Goal: Information Seeking & Learning: Learn about a topic

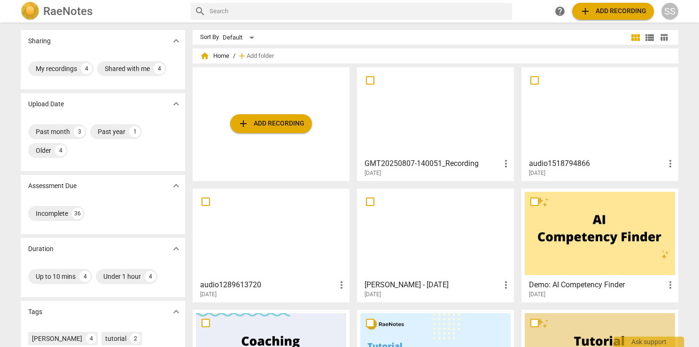
click at [474, 118] on div at bounding box center [435, 111] width 150 height 83
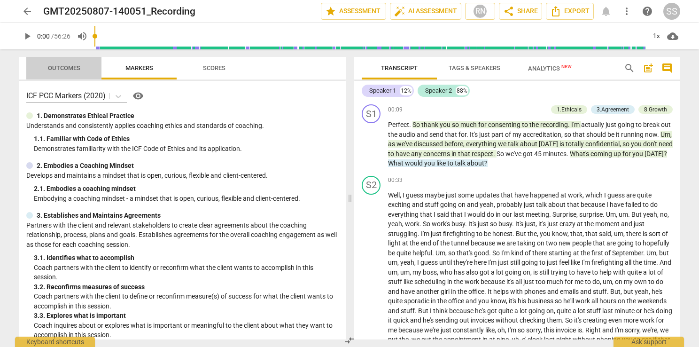
click at [68, 73] on span "Outcomes" at bounding box center [64, 68] width 55 height 13
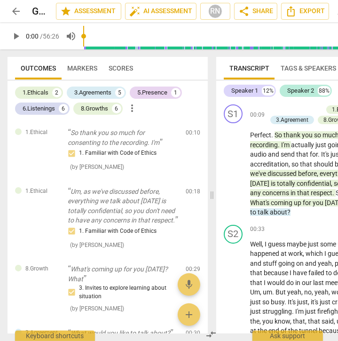
click at [15, 35] on span "play_arrow" at bounding box center [15, 36] width 11 height 11
click at [22, 36] on span "pause" at bounding box center [16, 36] width 17 height 11
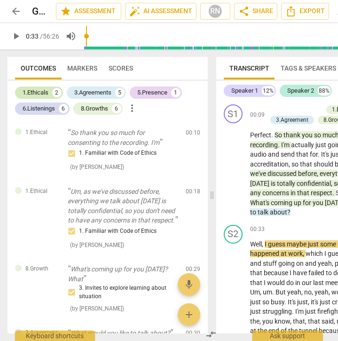
click at [52, 88] on div "1.Ethicals 2" at bounding box center [39, 92] width 48 height 12
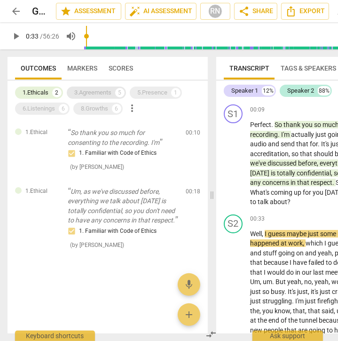
click at [91, 88] on div "3.Agreements" at bounding box center [92, 92] width 37 height 9
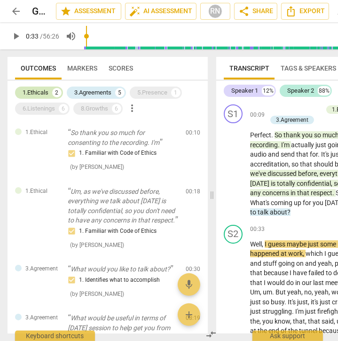
click at [46, 94] on div "1.Ethicals" at bounding box center [36, 92] width 26 height 9
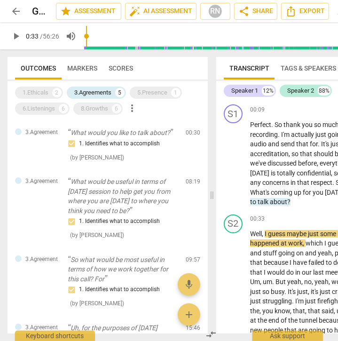
click at [14, 33] on span "play_arrow" at bounding box center [15, 36] width 11 height 11
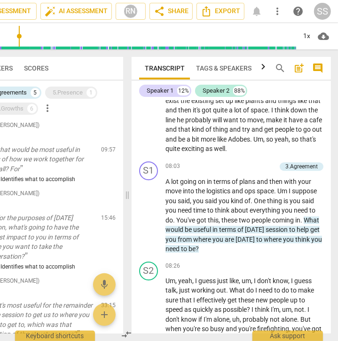
scroll to position [610, 0]
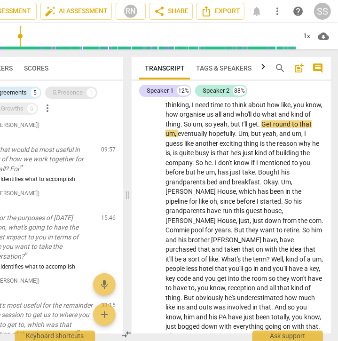
click at [64, 95] on div "5.Presence" at bounding box center [68, 92] width 30 height 9
click at [20, 90] on div "3.Agreements" at bounding box center [8, 92] width 37 height 9
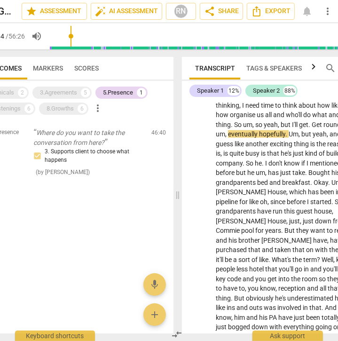
scroll to position [0, 23]
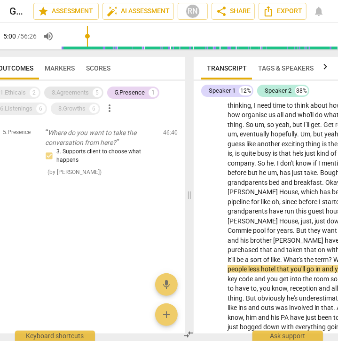
click at [70, 91] on div "3.Agreements" at bounding box center [70, 92] width 37 height 9
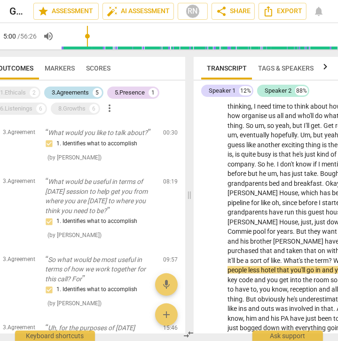
scroll to position [610, 0]
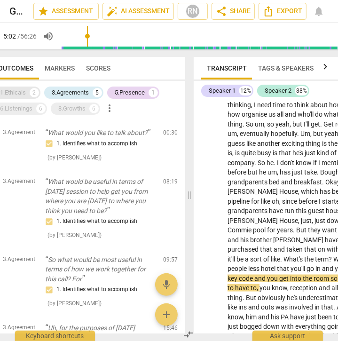
click at [28, 94] on div "1.Ethicals 2" at bounding box center [16, 92] width 48 height 12
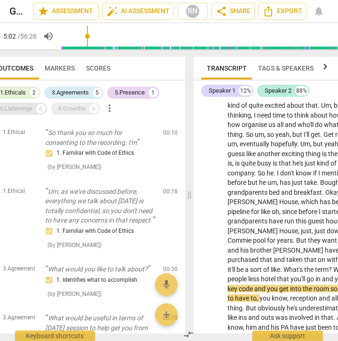
scroll to position [620, 0]
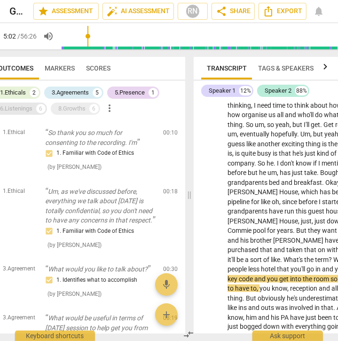
click at [21, 109] on div "6.Listenings" at bounding box center [16, 108] width 32 height 9
click at [73, 111] on div "8.Growths" at bounding box center [71, 108] width 27 height 9
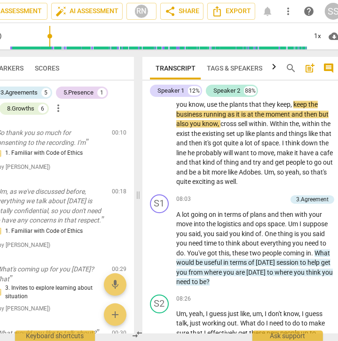
scroll to position [1227, 0]
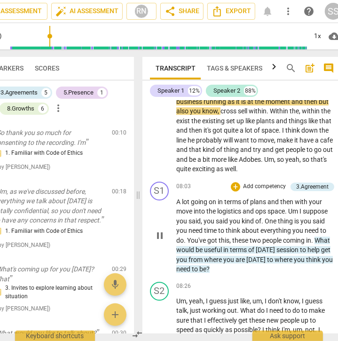
click at [158, 236] on span "pause" at bounding box center [159, 235] width 11 height 11
click at [158, 236] on span "play_arrow" at bounding box center [159, 235] width 11 height 11
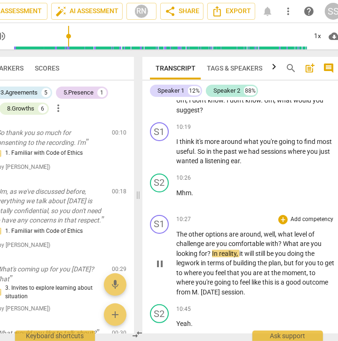
scroll to position [1703, 0]
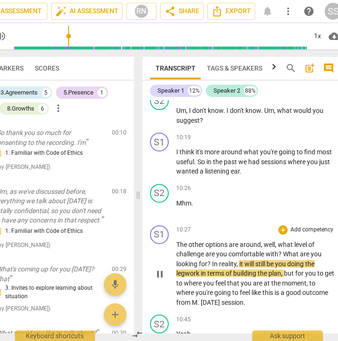
click at [160, 271] on span "pause" at bounding box center [159, 273] width 11 height 11
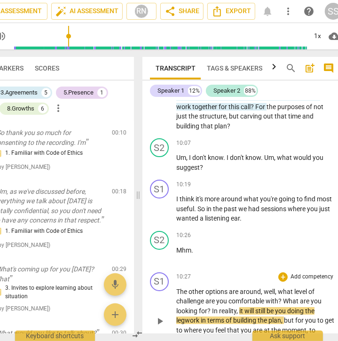
scroll to position [1609, 0]
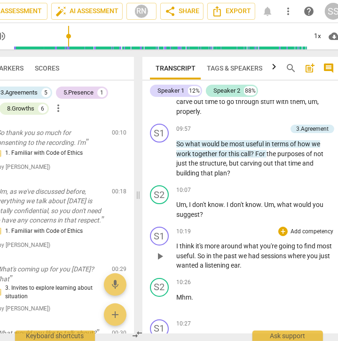
click at [160, 255] on span "play_arrow" at bounding box center [159, 255] width 11 height 11
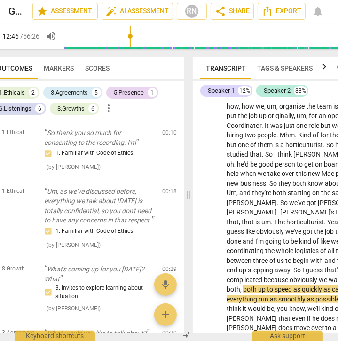
scroll to position [0, 0]
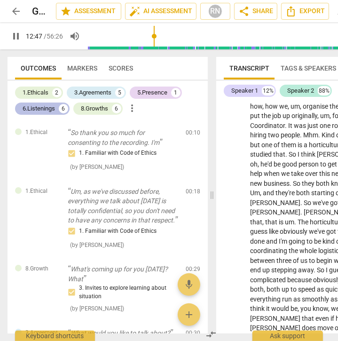
click at [28, 106] on div "6.Listenings" at bounding box center [39, 108] width 32 height 9
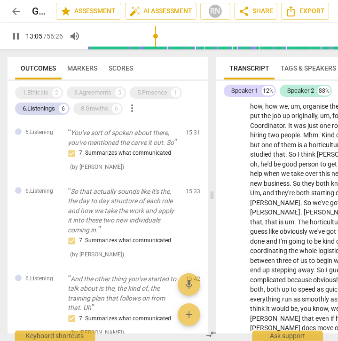
scroll to position [2318, 0]
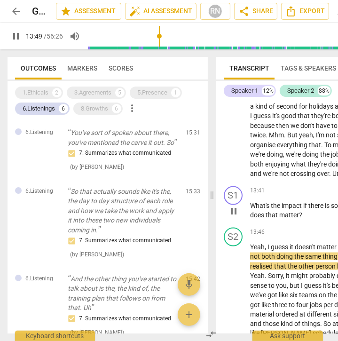
click at [233, 210] on span "pause" at bounding box center [233, 210] width 11 height 11
type input "830"
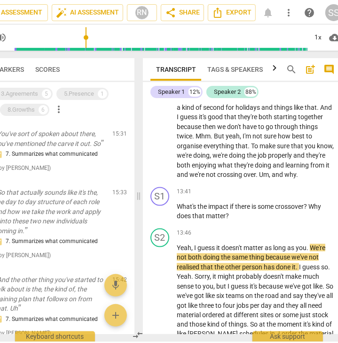
scroll to position [0, 85]
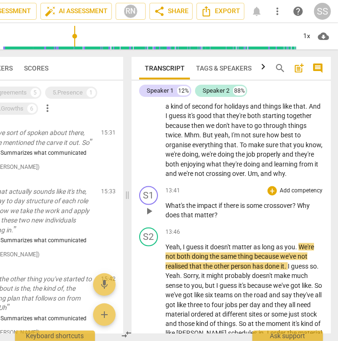
click at [311, 191] on p "Add competency" at bounding box center [301, 191] width 45 height 8
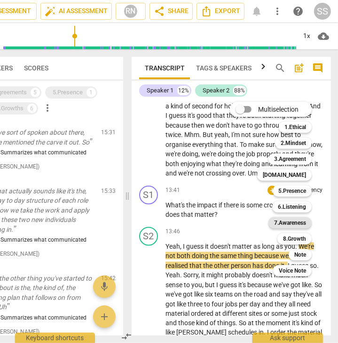
click at [295, 221] on b "7.Awareness" at bounding box center [290, 223] width 32 height 11
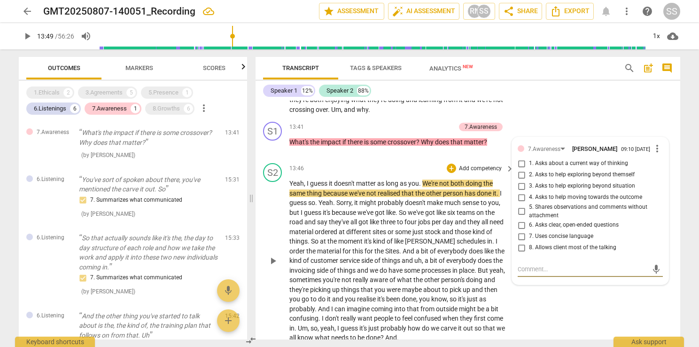
scroll to position [1803, 0]
click at [519, 162] on input "1. Asks about a current way of thinking" at bounding box center [521, 163] width 15 height 11
checkbox input "true"
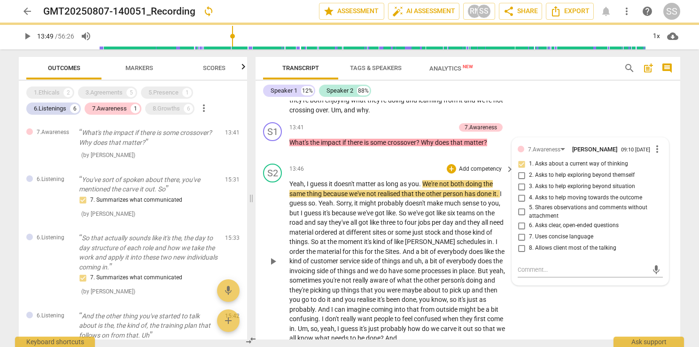
click at [561, 296] on div "S2 play_arrow pause 13:46 + Add competency keyboard_arrow_right Yeah , I guess …" at bounding box center [468, 253] width 425 height 187
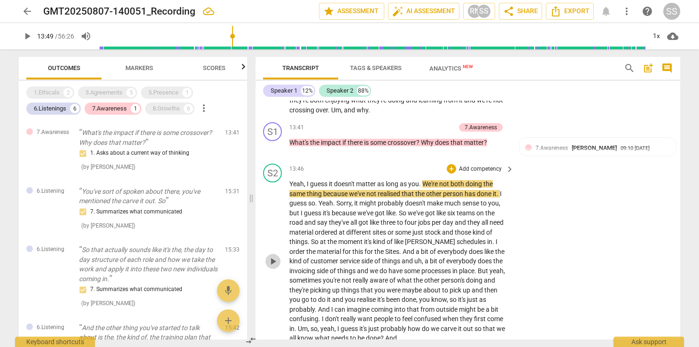
click at [276, 261] on span "play_arrow" at bounding box center [272, 261] width 11 height 11
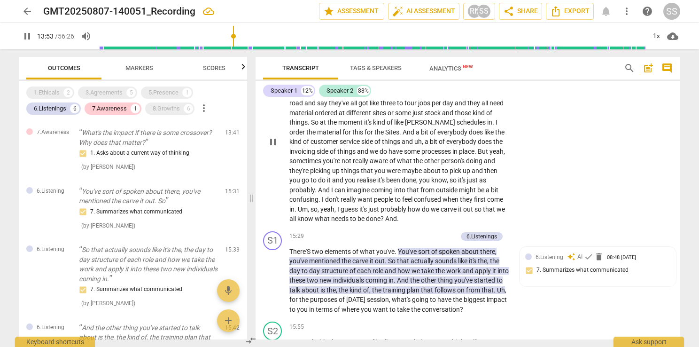
scroll to position [1944, 0]
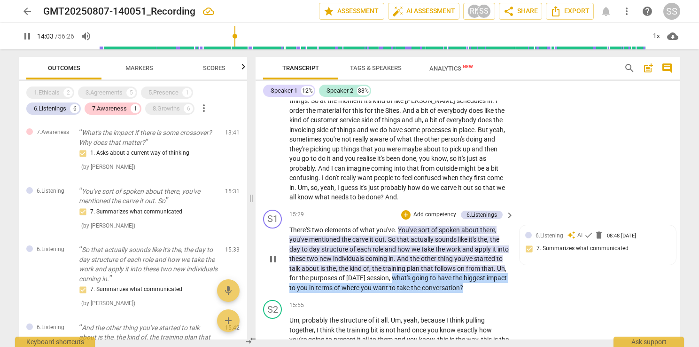
drag, startPoint x: 437, startPoint y: 277, endPoint x: 442, endPoint y: 293, distance: 16.7
click at [442, 293] on p "There'S two elements of what you've . You've sort of spoken about there , you'v…" at bounding box center [399, 259] width 220 height 68
click at [481, 288] on p "There'S two elements of what you've . You've sort of spoken about there , you'v…" at bounding box center [399, 259] width 220 height 68
drag, startPoint x: 435, startPoint y: 275, endPoint x: 437, endPoint y: 291, distance: 15.6
click at [437, 291] on p "There'S two elements of what you've . You've sort of spoken about there , you'v…" at bounding box center [399, 259] width 220 height 68
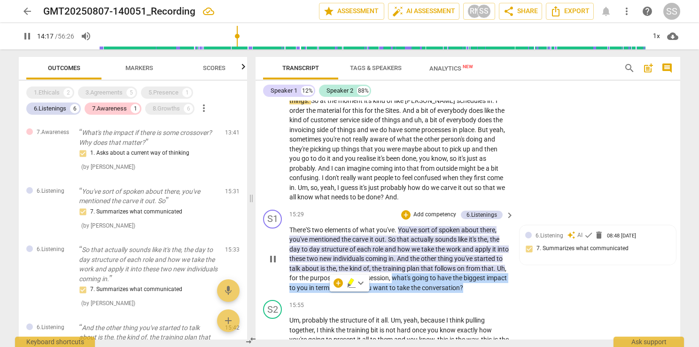
click at [444, 211] on p "Add competency" at bounding box center [435, 215] width 45 height 8
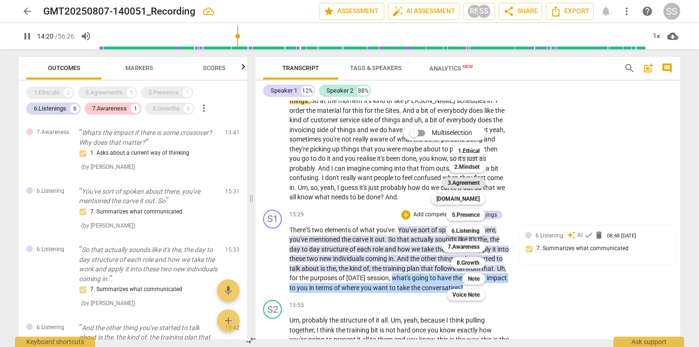
click at [468, 180] on b "3.Agreement" at bounding box center [464, 182] width 32 height 11
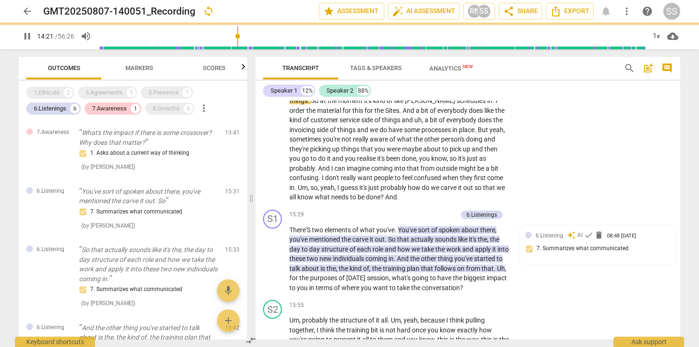
type input "861"
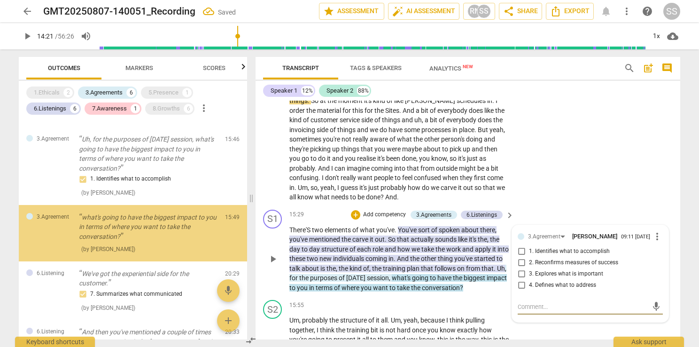
scroll to position [435, 0]
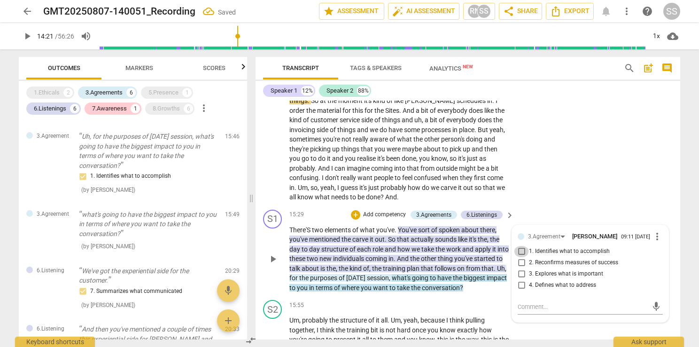
click at [519, 249] on input "1. Identifies what to accomplish" at bounding box center [521, 251] width 15 height 11
checkbox input "true"
click at [573, 207] on div "S1 play_arrow pause 15:29 + Add competency 3.Agreements 6.Listenings keyboard_a…" at bounding box center [468, 251] width 425 height 91
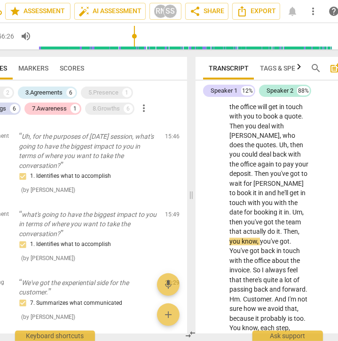
scroll to position [0, 0]
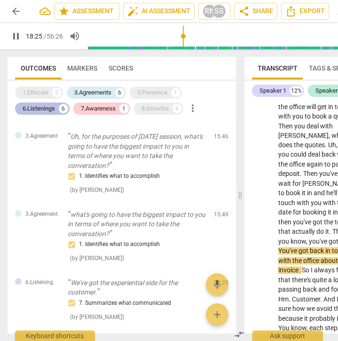
click at [46, 110] on div "6.Listenings" at bounding box center [39, 108] width 32 height 9
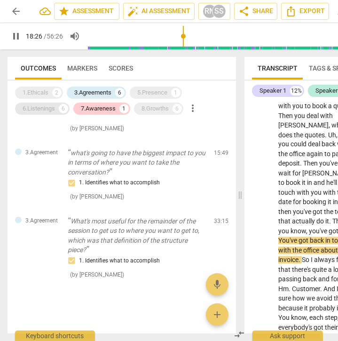
scroll to position [5859, 0]
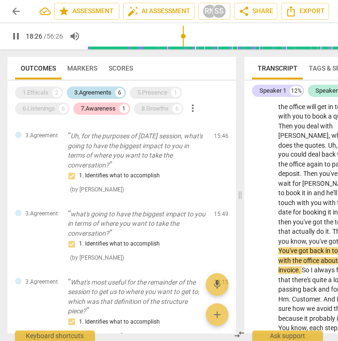
click at [80, 94] on div "3.Agreements" at bounding box center [92, 92] width 37 height 9
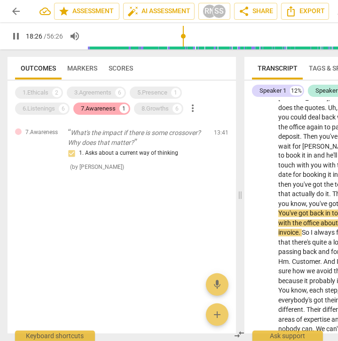
scroll to position [0, 0]
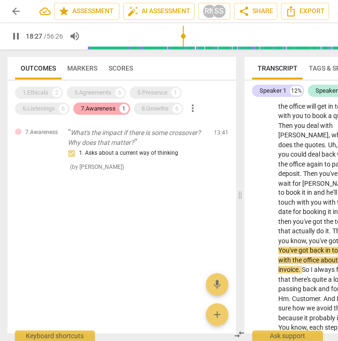
click at [92, 111] on div "7.Awareness" at bounding box center [98, 108] width 35 height 9
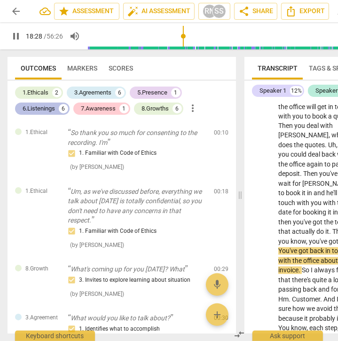
click at [48, 110] on div "6.Listenings" at bounding box center [39, 108] width 32 height 9
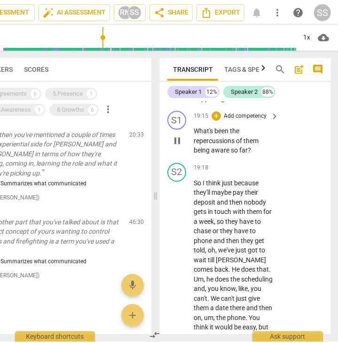
scroll to position [6307, 0]
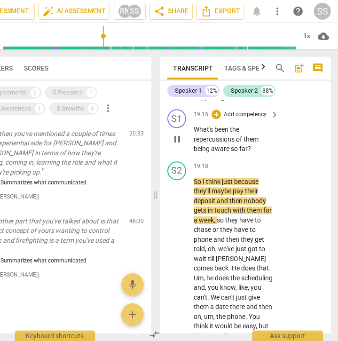
click at [253, 119] on p "Add competency" at bounding box center [245, 114] width 45 height 8
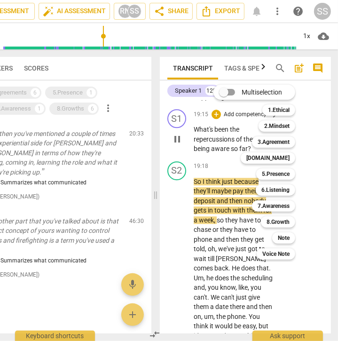
scroll to position [259, 0]
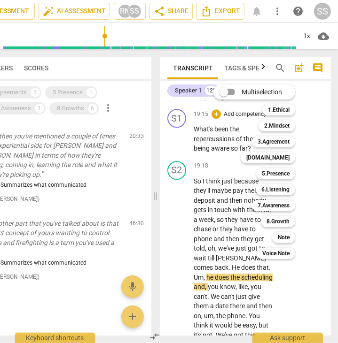
click at [202, 280] on div at bounding box center [169, 171] width 338 height 343
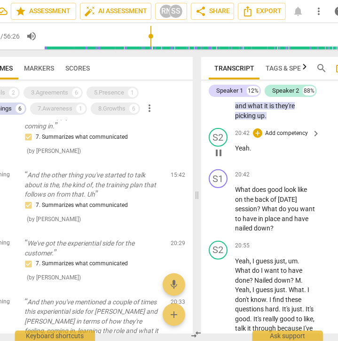
scroll to position [6926, 0]
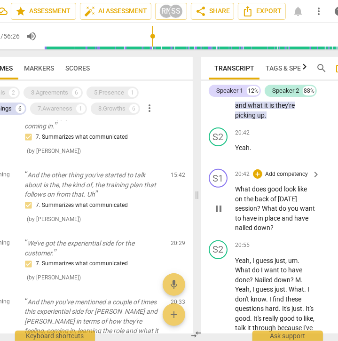
click at [282, 179] on p "Add competency" at bounding box center [286, 174] width 45 height 8
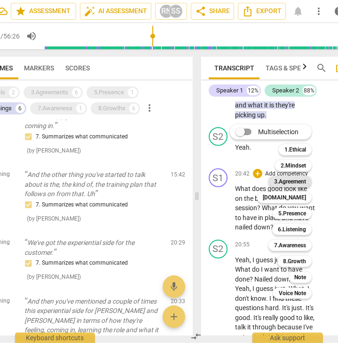
click at [301, 182] on b "3.Agreement" at bounding box center [290, 181] width 32 height 11
type input "1253"
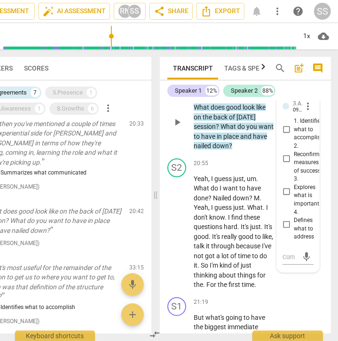
scroll to position [7048, 0]
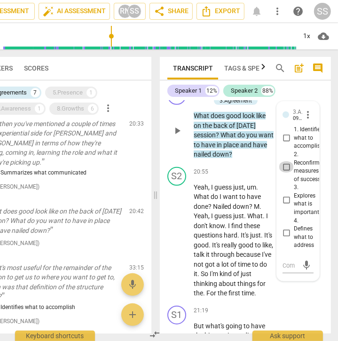
click at [285, 172] on input "2. Reconfirms measures of success" at bounding box center [286, 166] width 15 height 11
checkbox input "true"
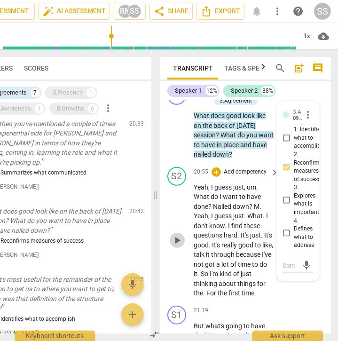
click at [179, 246] on span "play_arrow" at bounding box center [177, 239] width 11 height 11
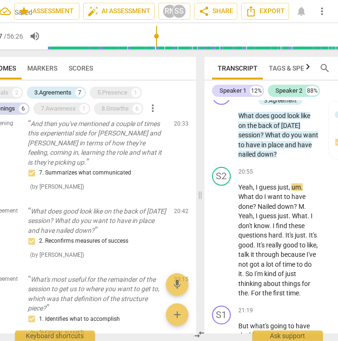
scroll to position [0, 7]
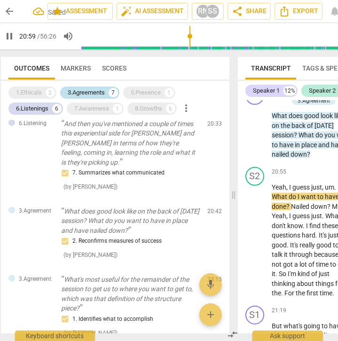
click at [82, 86] on div "3.Agreements 7" at bounding box center [89, 92] width 59 height 12
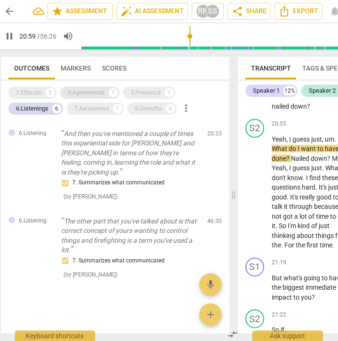
scroll to position [7009, 0]
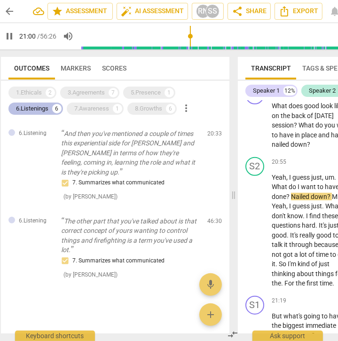
click at [44, 109] on div "6.Listenings" at bounding box center [32, 108] width 32 height 9
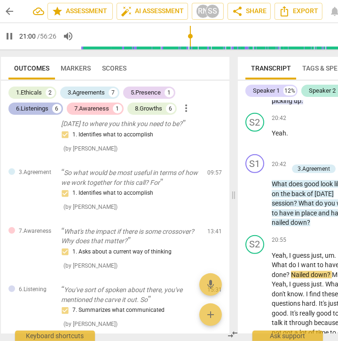
scroll to position [7078, 0]
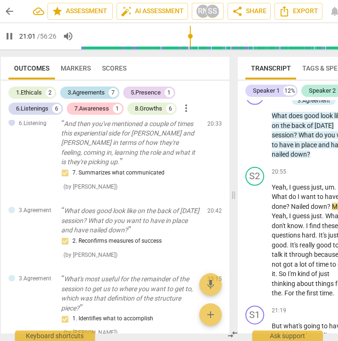
click at [79, 93] on div "3.Agreements" at bounding box center [86, 92] width 37 height 9
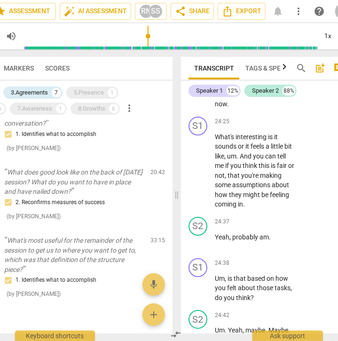
scroll to position [8300, 0]
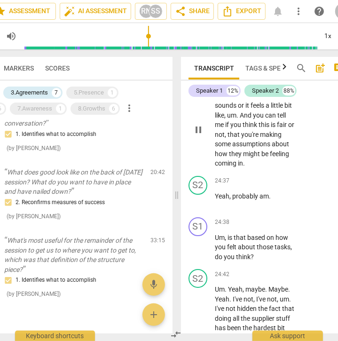
click at [274, 85] on p "Add competency" at bounding box center [266, 81] width 45 height 8
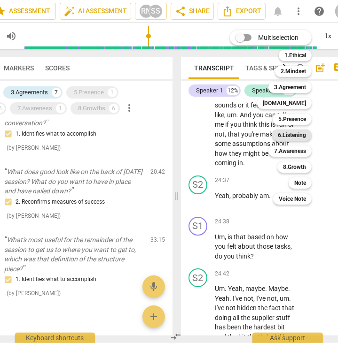
click at [290, 137] on b "6.Listening" at bounding box center [292, 135] width 28 height 11
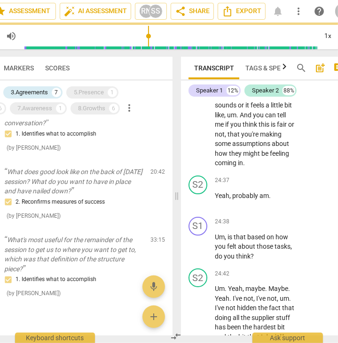
type input "1438"
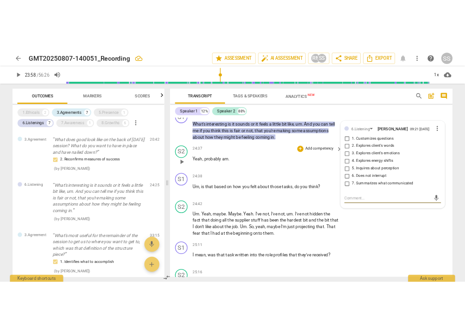
scroll to position [3507, 0]
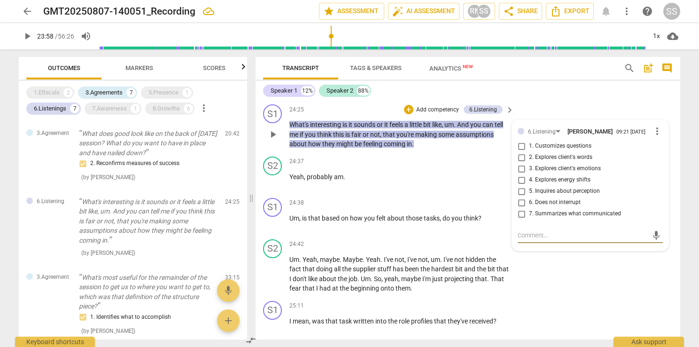
click at [518, 197] on input "5. Inquires about perception" at bounding box center [521, 191] width 15 height 11
checkbox input "true"
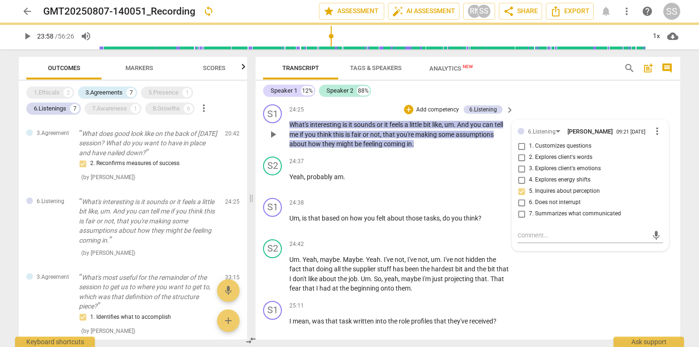
click at [550, 127] on div "S1 play_arrow pause 24:25 + Add competency 6.Listening keyboard_arrow_right Wha…" at bounding box center [468, 127] width 425 height 52
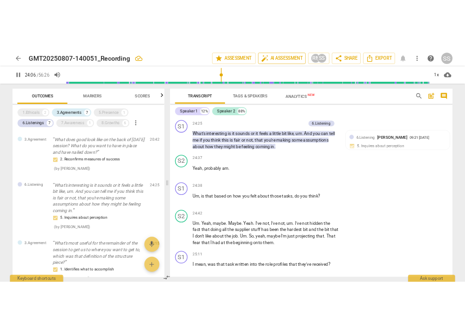
scroll to position [6287, 0]
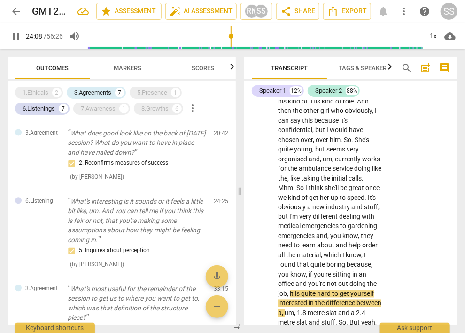
click at [15, 38] on span "pause" at bounding box center [15, 36] width 11 height 11
type input "1449"
